Goal: Task Accomplishment & Management: Complete application form

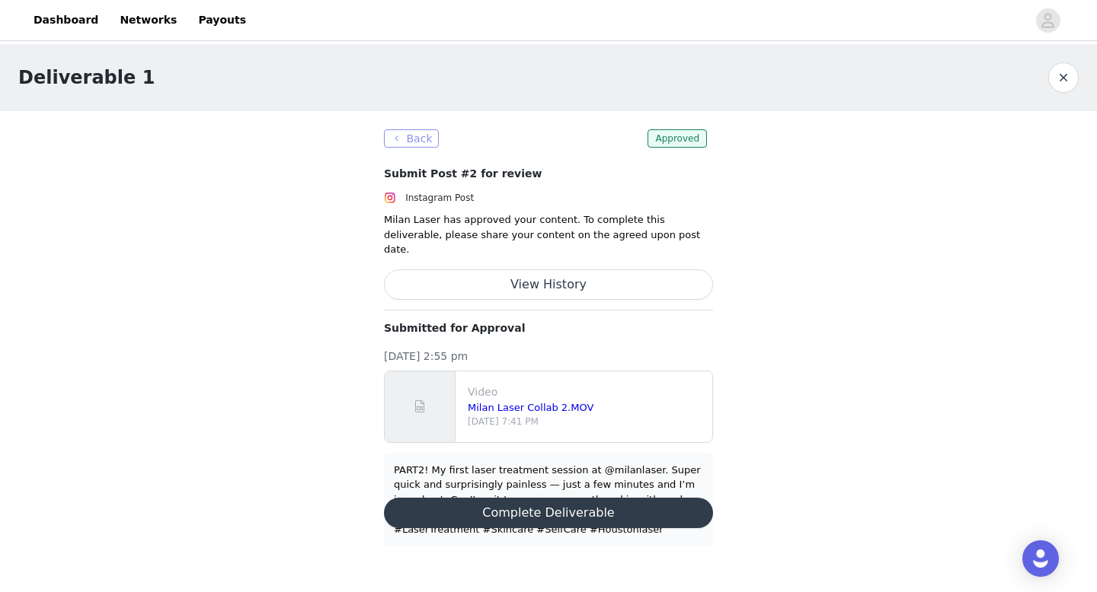
click at [406, 140] on button "Back" at bounding box center [411, 138] width 55 height 18
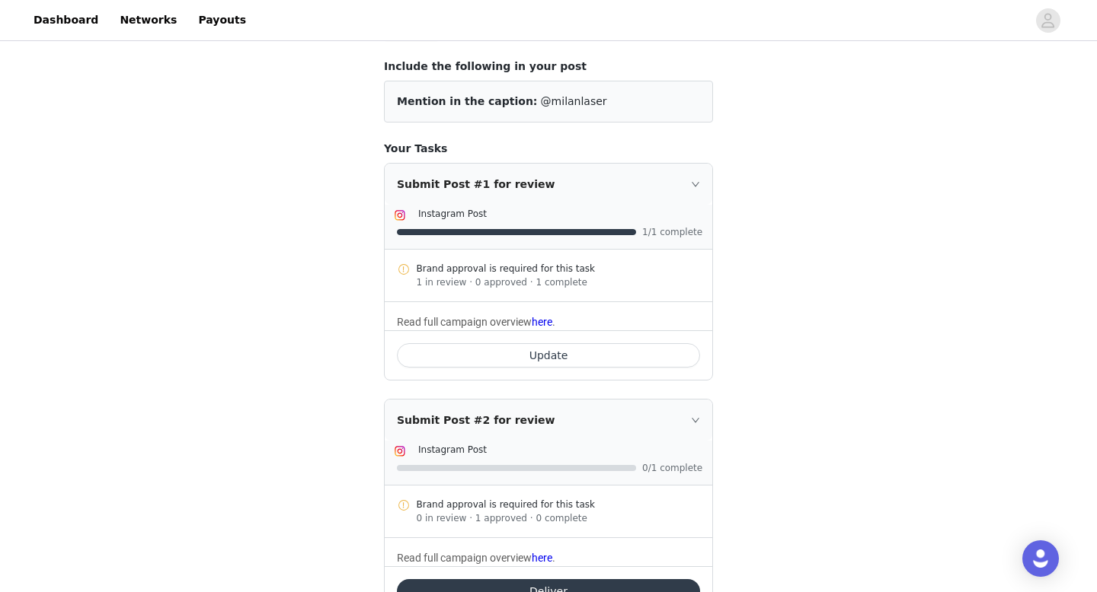
scroll to position [58, 0]
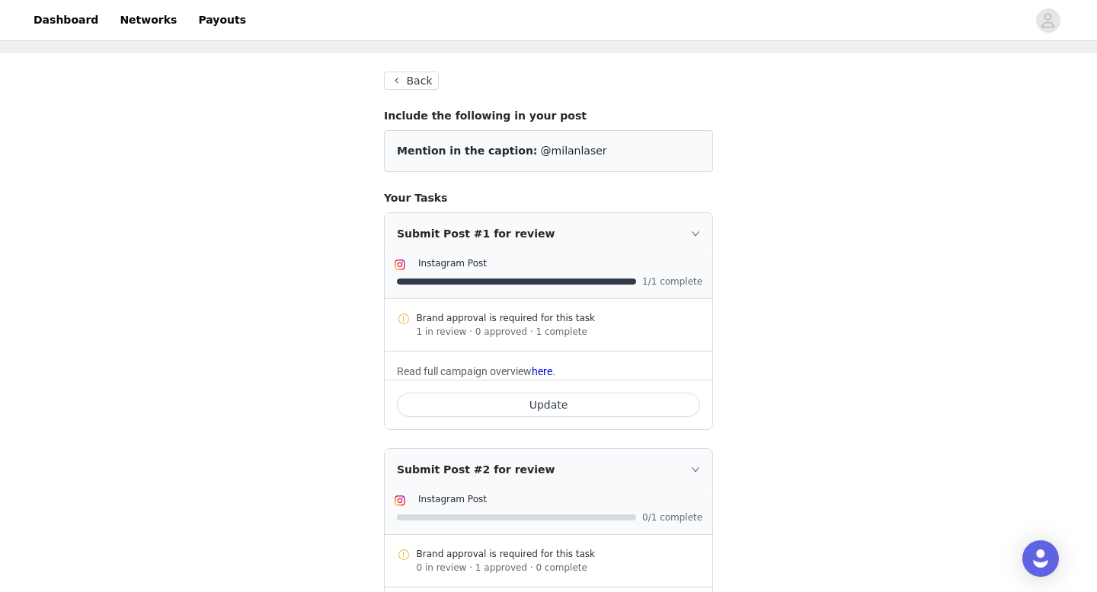
click at [409, 84] on button "Back" at bounding box center [411, 81] width 55 height 18
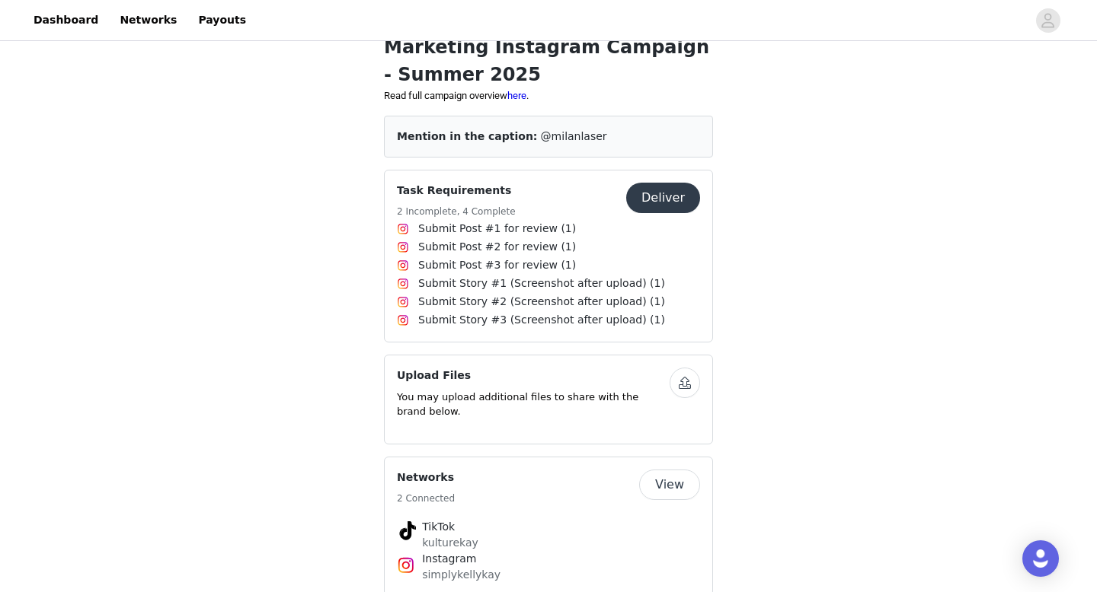
scroll to position [400, 0]
click at [651, 202] on button "Deliver" at bounding box center [663, 199] width 74 height 30
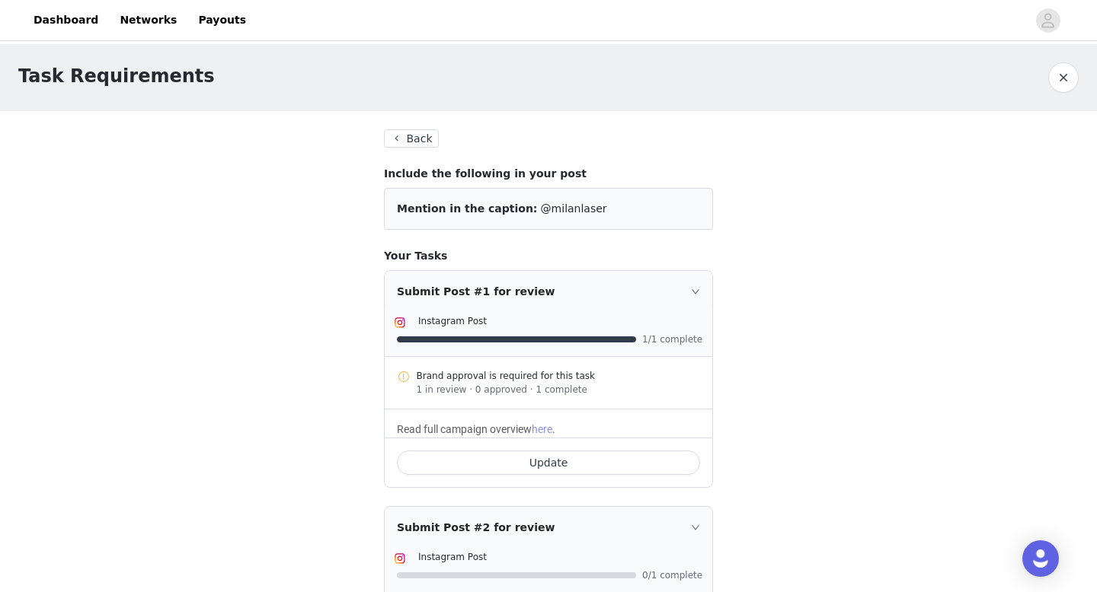
click at [551, 433] on link "here" at bounding box center [542, 429] width 21 height 12
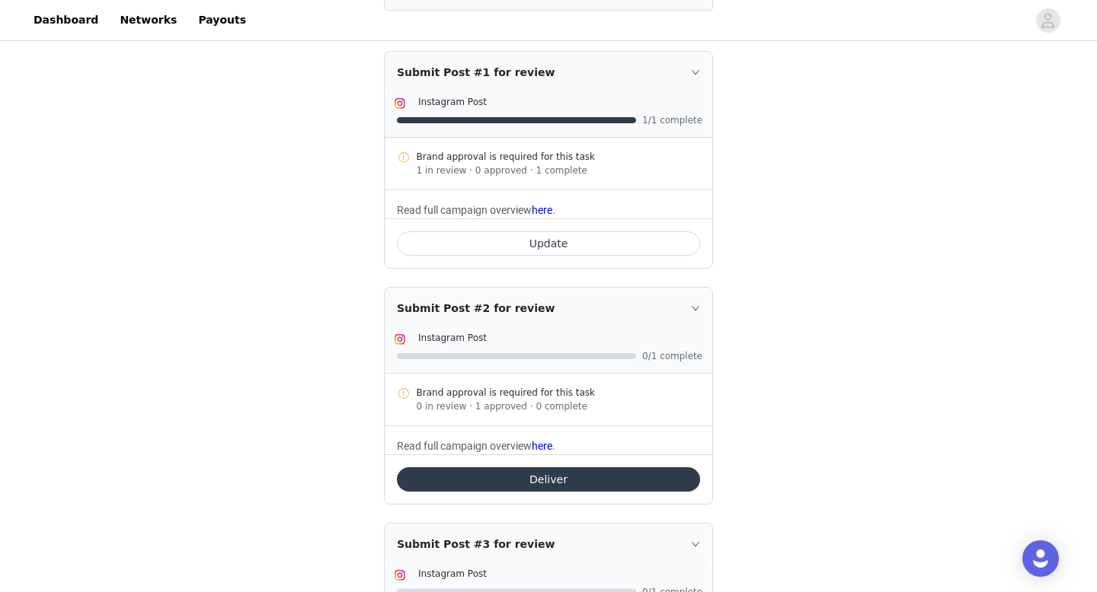
scroll to position [234, 0]
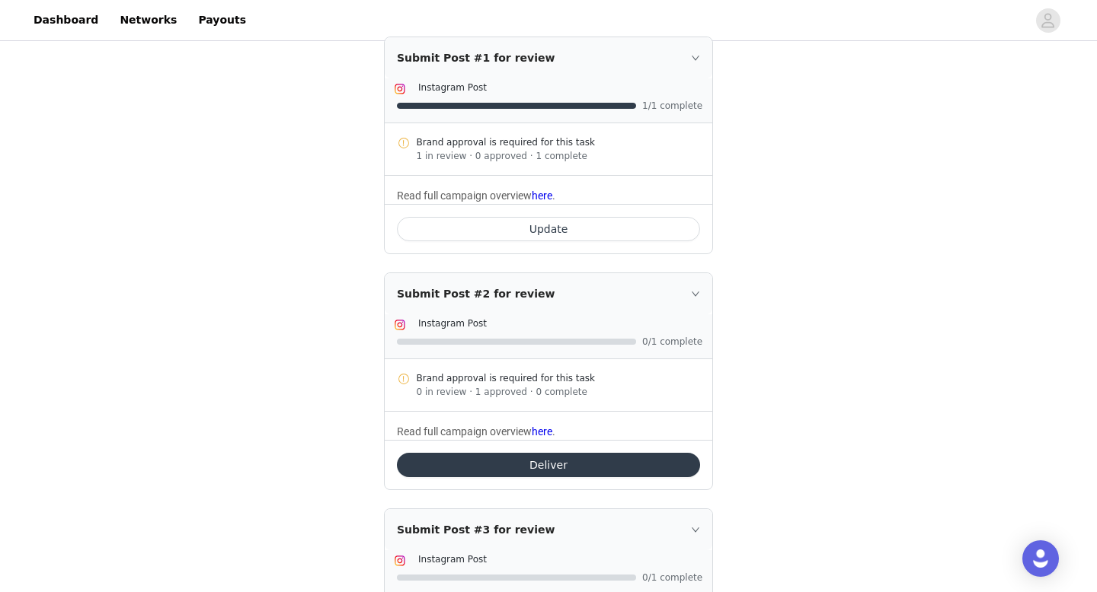
click at [554, 231] on button "Update" at bounding box center [548, 229] width 303 height 24
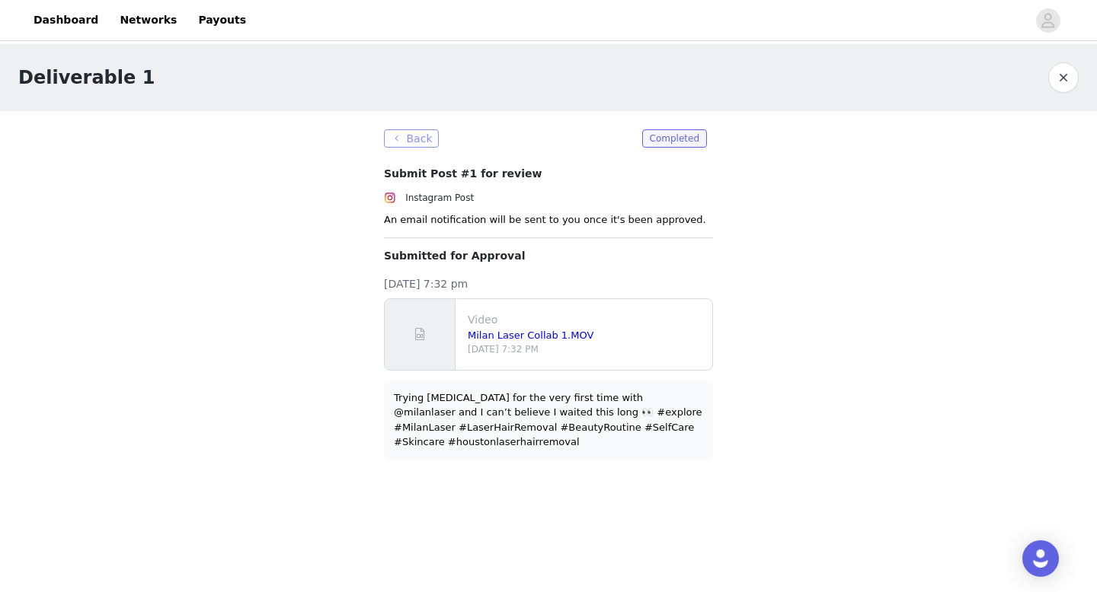
click at [404, 135] on button "Back" at bounding box center [411, 138] width 55 height 18
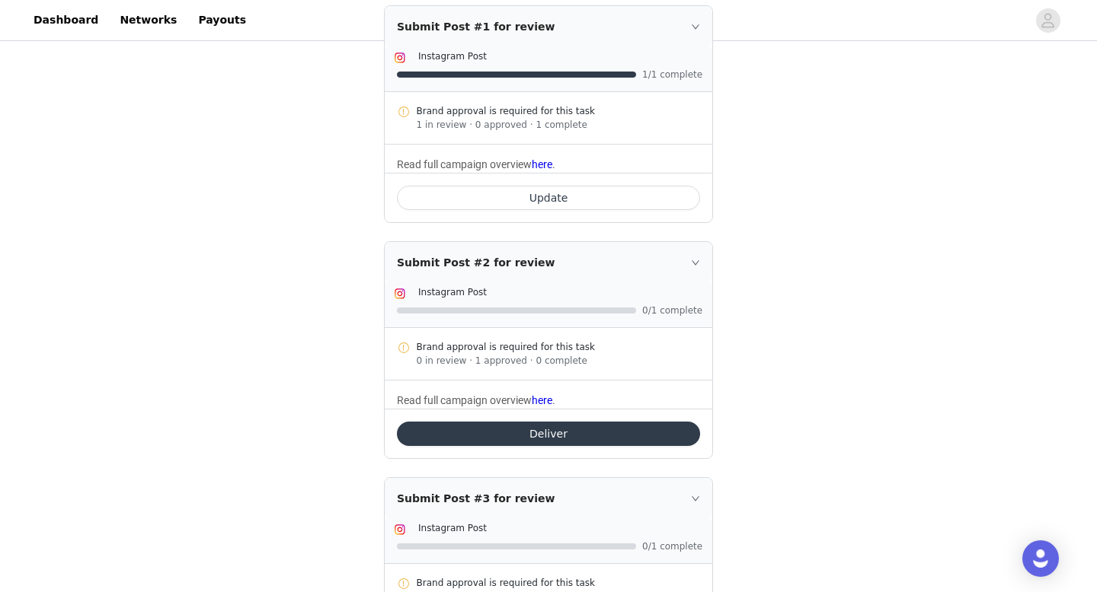
scroll to position [319, 0]
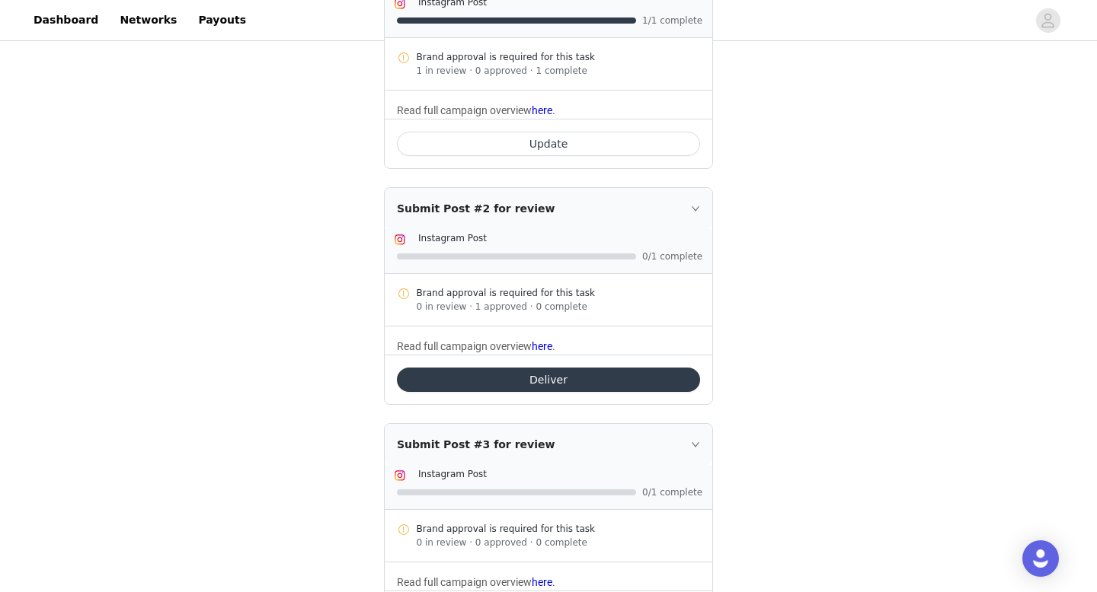
click at [488, 388] on button "Deliver" at bounding box center [548, 380] width 303 height 24
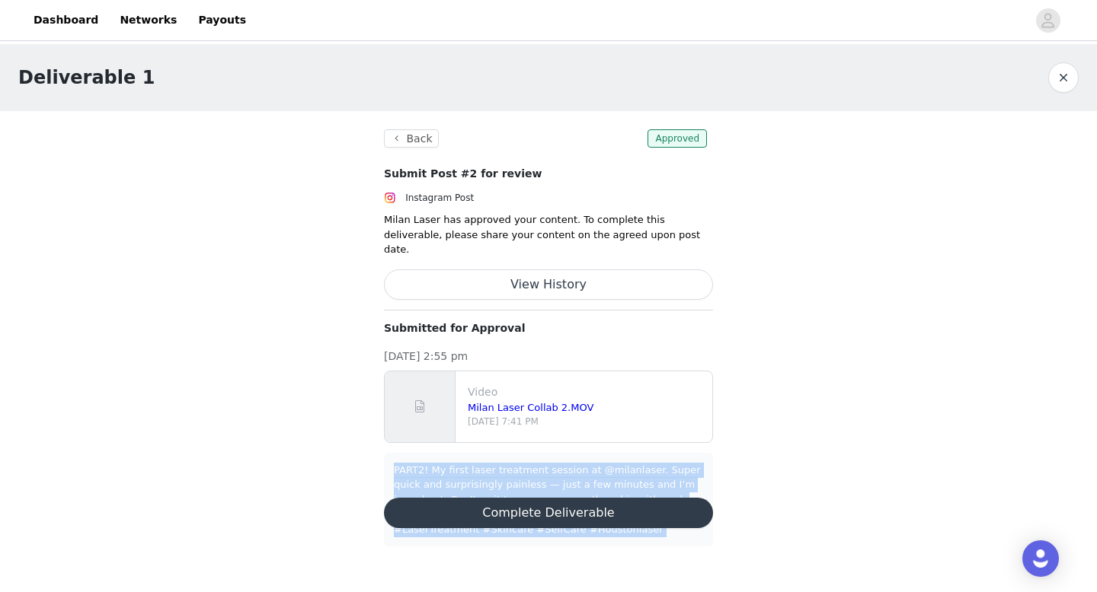
drag, startPoint x: 394, startPoint y: 452, endPoint x: 491, endPoint y: 497, distance: 107.3
click at [491, 497] on section "Back Approved Submit Post #2 for review Instagram Post Milan Laser has approved…" at bounding box center [549, 338] width 366 height 454
copy body "PART2! My first laser treatment session at @milanlaser. Super quick and surpris…"
click at [543, 270] on button "View History" at bounding box center [548, 285] width 329 height 30
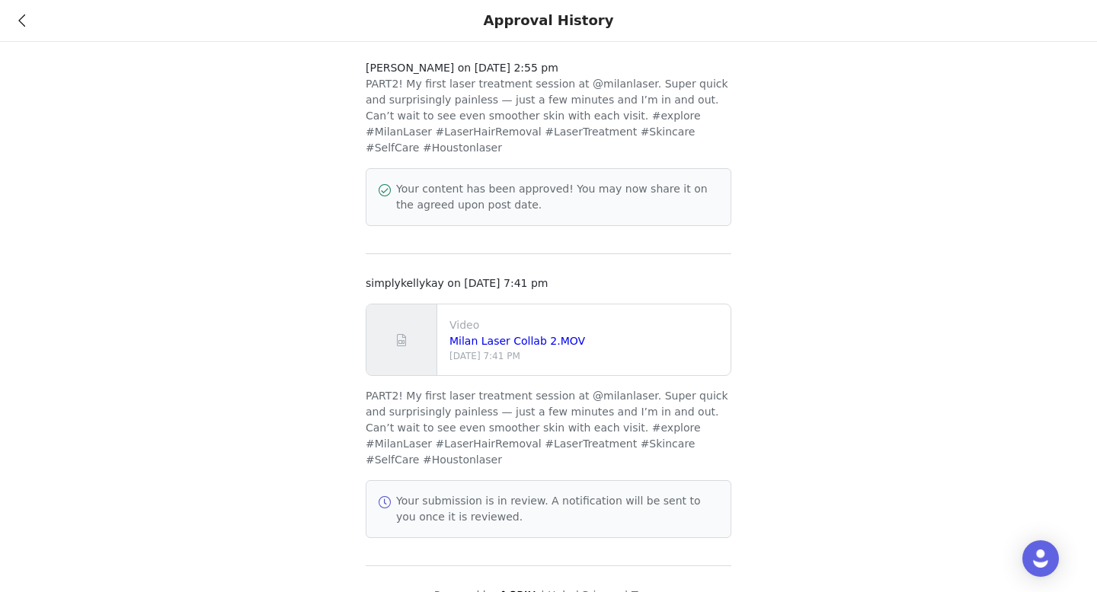
click at [781, 325] on div "Marilyn Moser on Aug 21, 2025 at 2:55 pm PART2! My first laser treatment sessio…" at bounding box center [548, 311] width 1097 height 622
click at [23, 17] on icon at bounding box center [21, 20] width 7 height 11
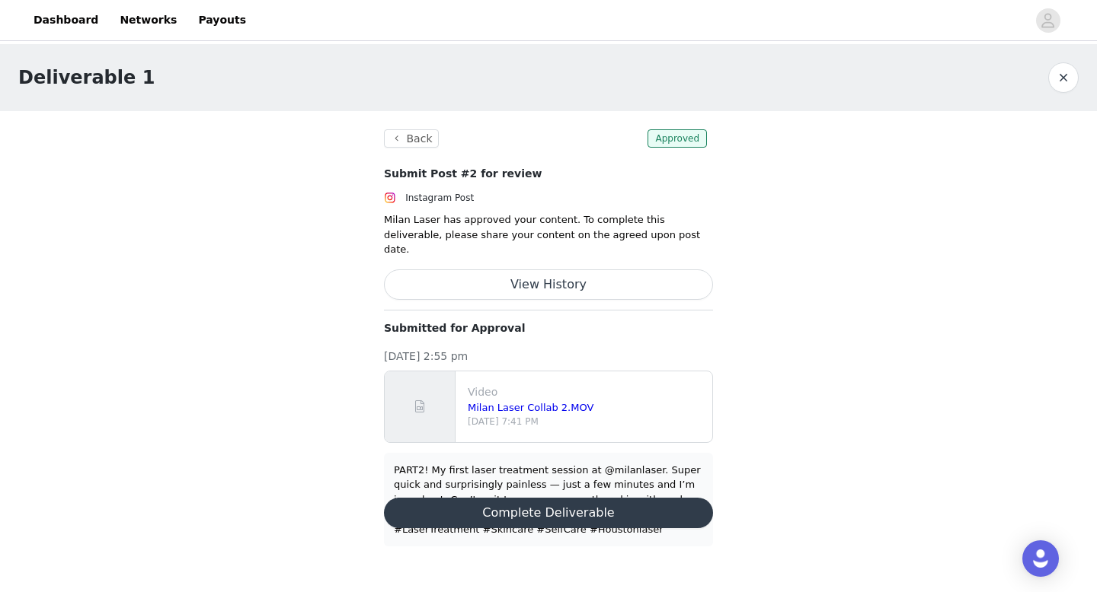
click at [551, 498] on button "Complete Deliverable" at bounding box center [548, 513] width 329 height 30
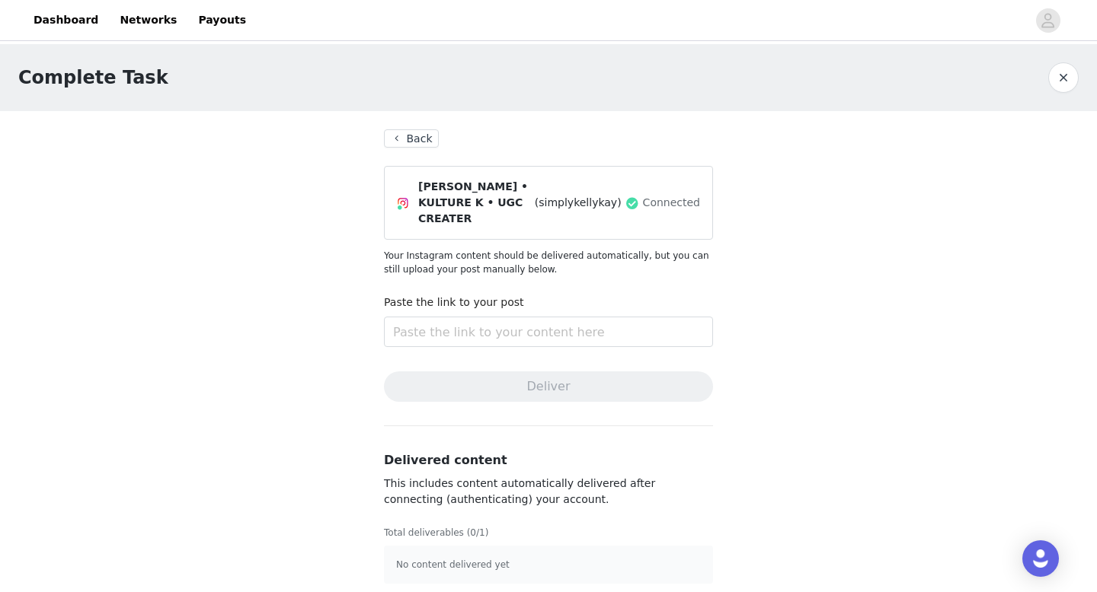
click at [423, 136] on button "Back" at bounding box center [411, 138] width 55 height 18
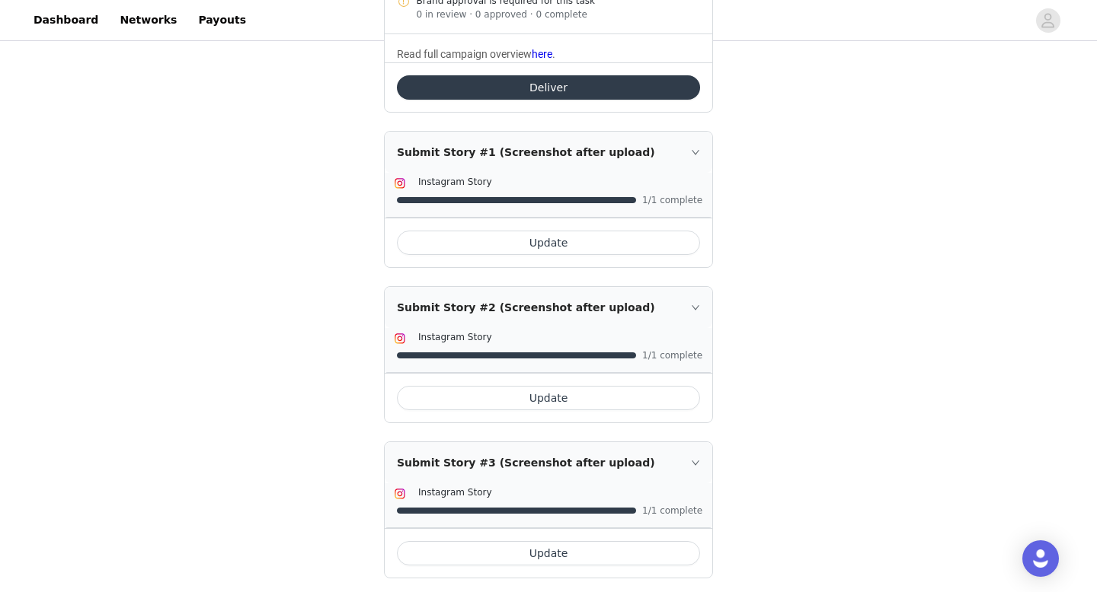
scroll to position [870, 0]
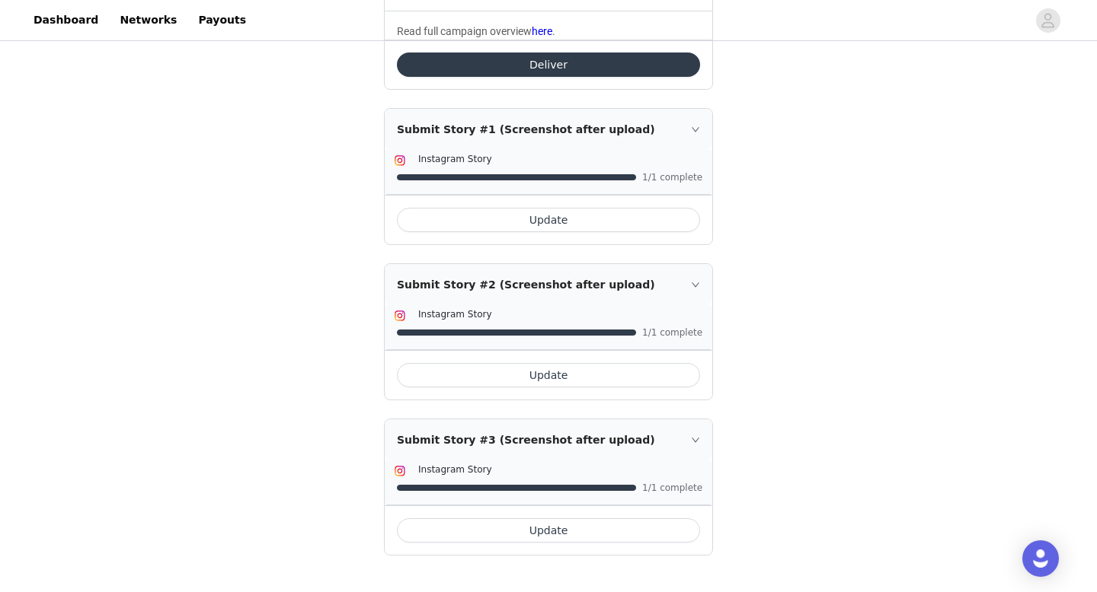
click at [542, 377] on button "Update" at bounding box center [548, 375] width 303 height 24
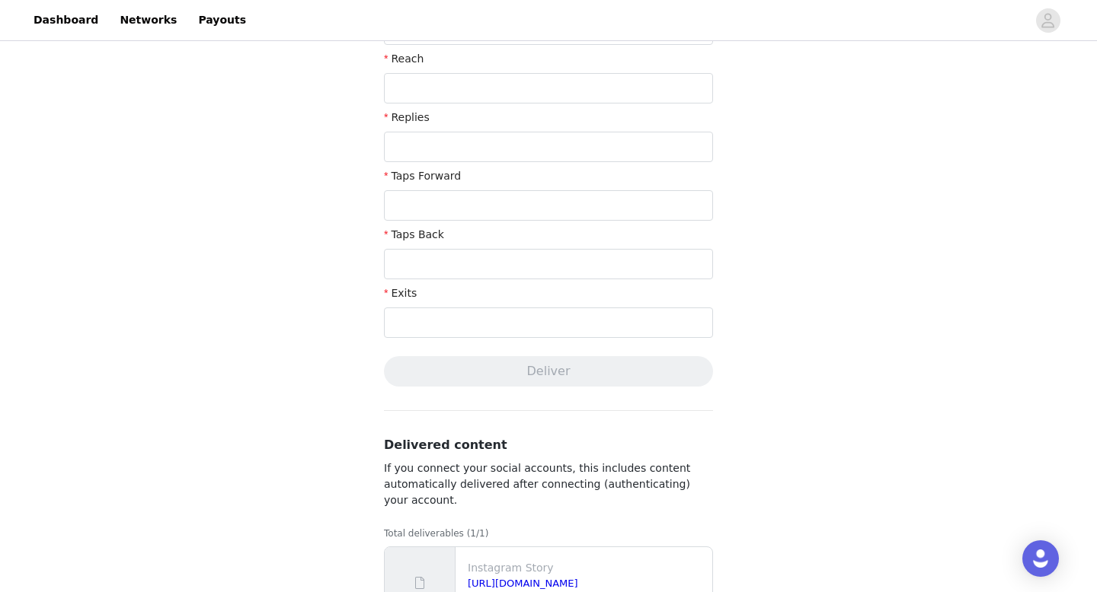
scroll to position [538, 0]
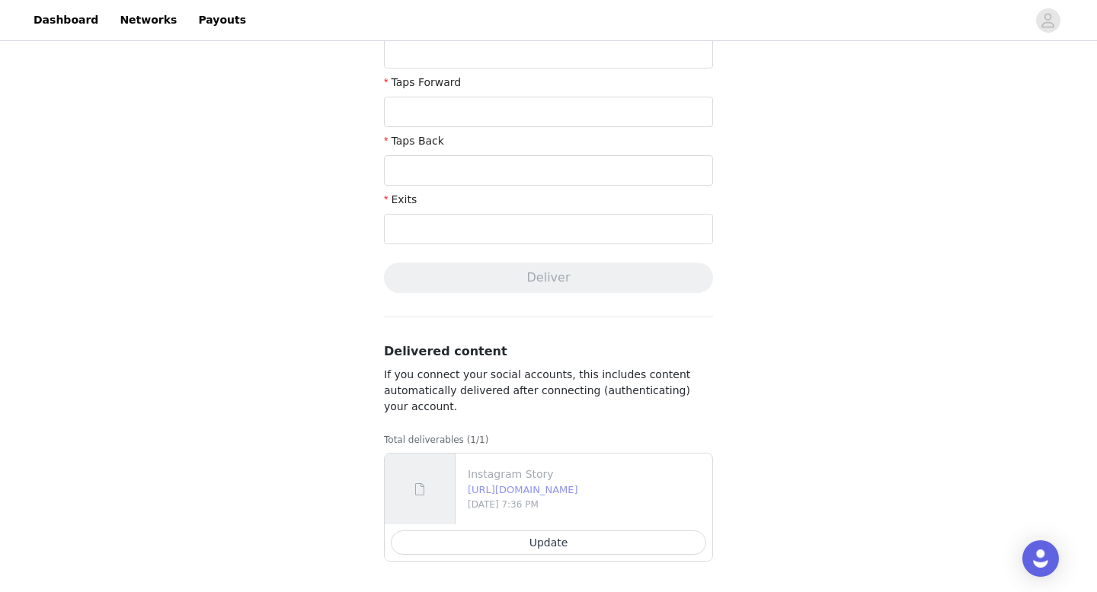
click at [578, 490] on link "https://d2ai5cwthaqejb.cloudfront.net/igs-777cd357-3c76-4edf-b854-269cbcbb1c72.…" at bounding box center [523, 489] width 110 height 11
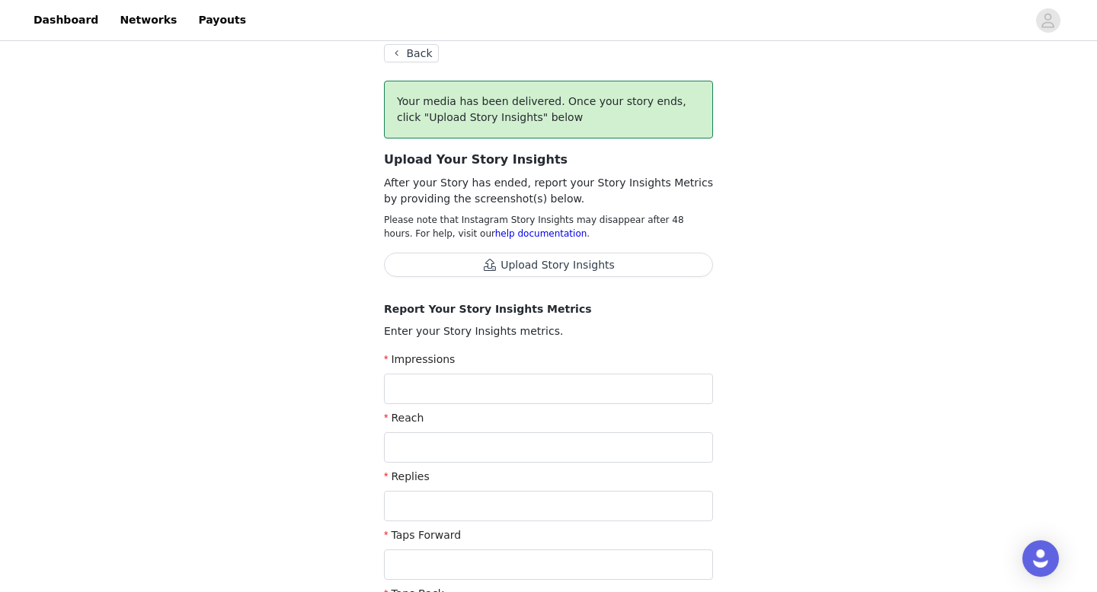
scroll to position [0, 0]
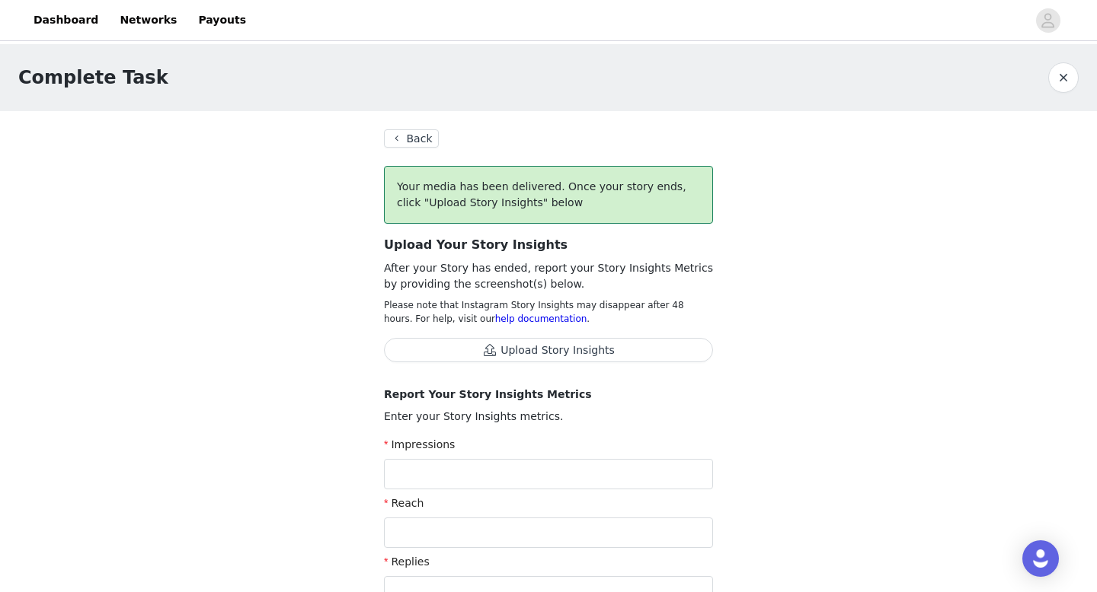
click at [406, 135] on button "Back" at bounding box center [411, 138] width 55 height 18
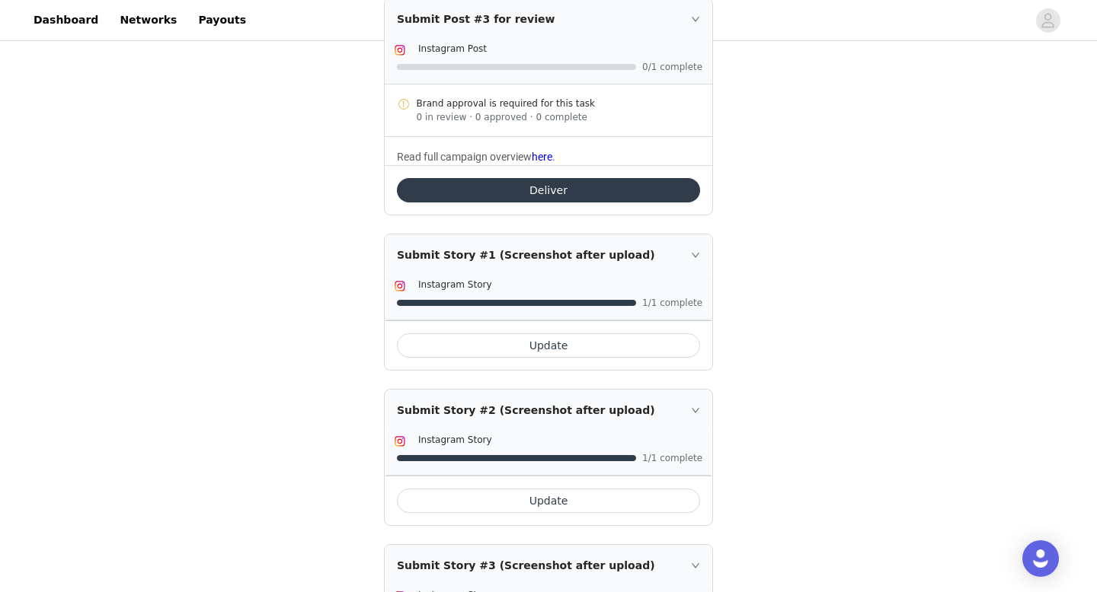
scroll to position [633, 0]
